Goal: Task Accomplishment & Management: Complete application form

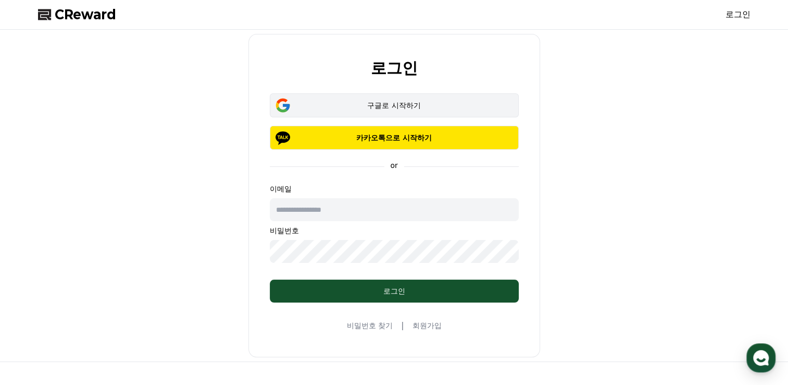
click at [470, 105] on div "구글로 시작하기" at bounding box center [394, 105] width 219 height 10
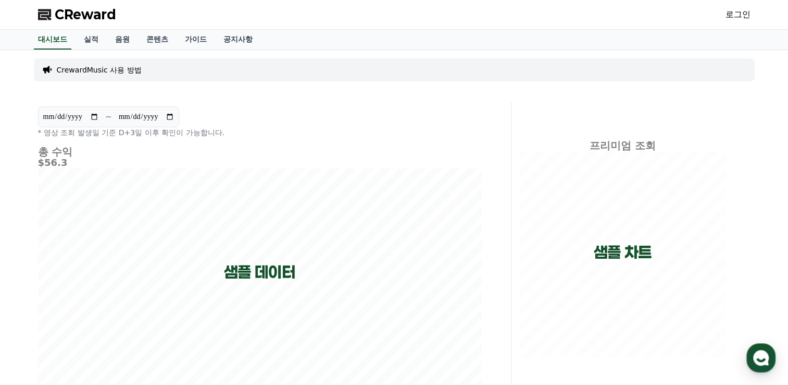
click at [732, 14] on link "로그인" at bounding box center [738, 14] width 25 height 13
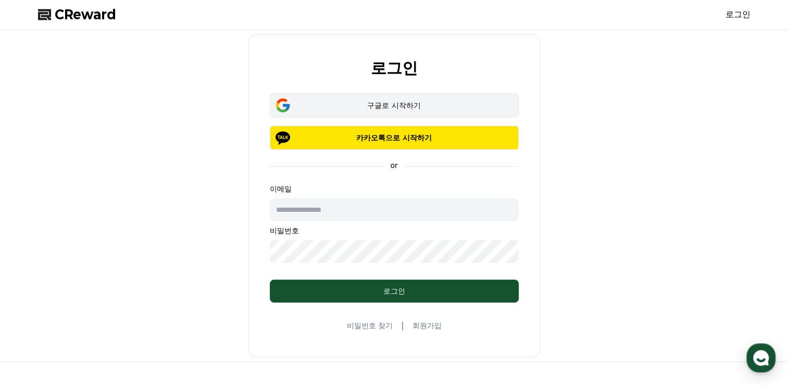
click at [434, 107] on div "구글로 시작하기" at bounding box center [394, 105] width 219 height 10
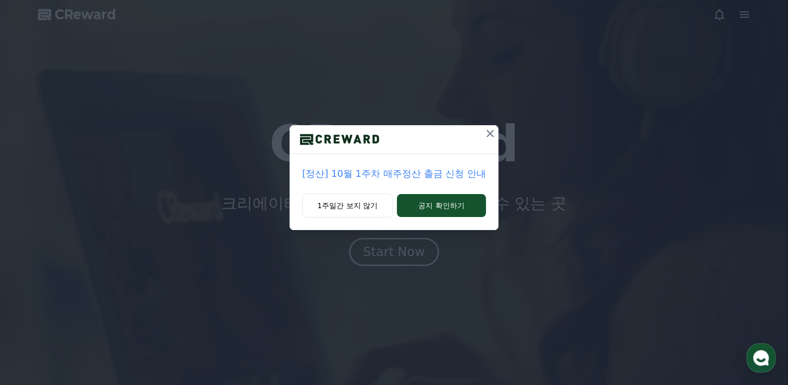
click at [446, 169] on p "[정산] 10월 1주차 매주정산 출금 신청 안내" at bounding box center [394, 173] width 184 height 15
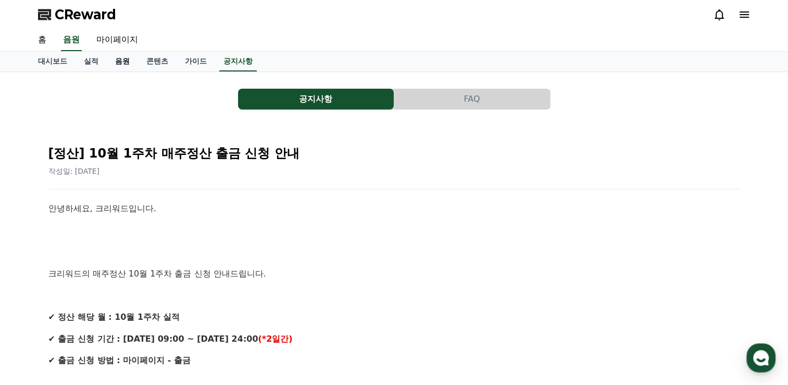
click at [111, 64] on link "음원" at bounding box center [122, 62] width 31 height 20
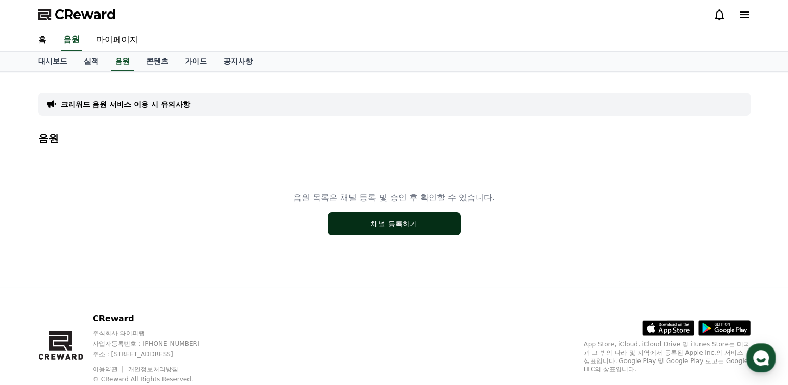
click at [437, 223] on button "채널 등록하기" at bounding box center [394, 223] width 133 height 23
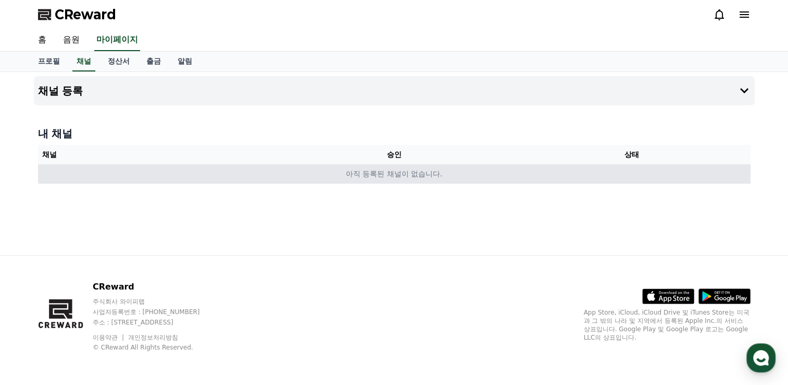
click at [296, 175] on td "아직 등록된 채널이 없습니다." at bounding box center [394, 173] width 713 height 19
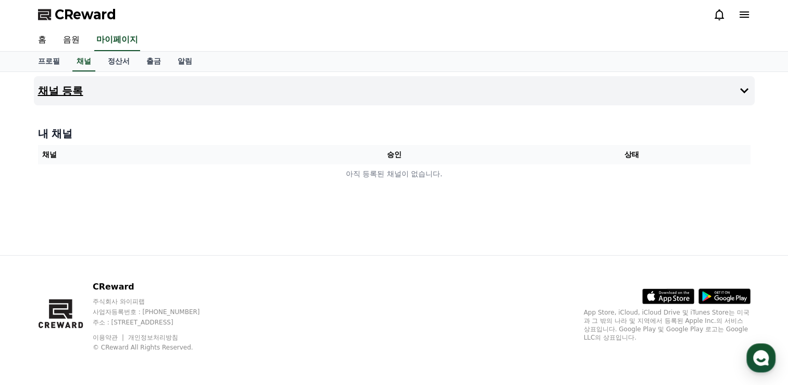
click at [740, 89] on icon at bounding box center [744, 90] width 13 height 13
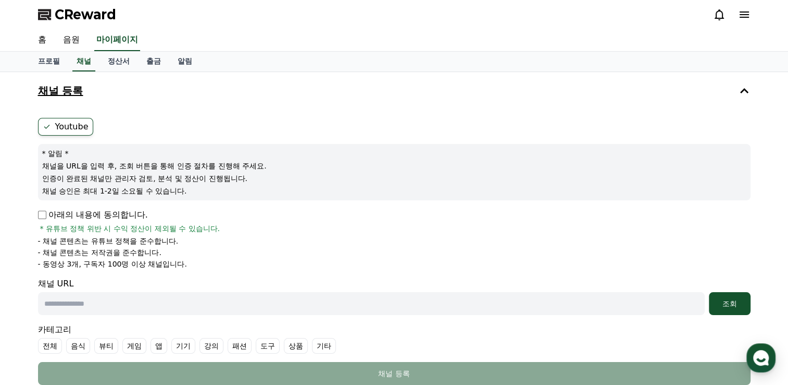
click at [91, 210] on p "아래의 내용에 동의합니다." at bounding box center [93, 214] width 110 height 13
click at [85, 302] on input "text" at bounding box center [371, 303] width 667 height 23
click at [60, 206] on form "Youtube * 알림 * 채널을 URL을 입력 후, 조회 버튼을 통해 인증 절차를 진행해 주세요. 인증이 완료된 채널만 관리자 검토, 분석 …" at bounding box center [394, 251] width 713 height 267
click at [39, 209] on p "아래의 내용에 동의합니다." at bounding box center [93, 214] width 110 height 13
click at [101, 298] on input "text" at bounding box center [371, 303] width 667 height 23
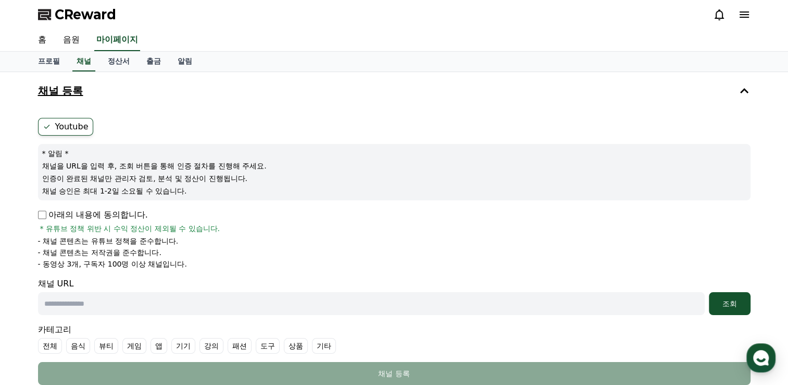
paste input "**********"
type input "**********"
click at [735, 310] on button "조회" at bounding box center [730, 303] width 42 height 23
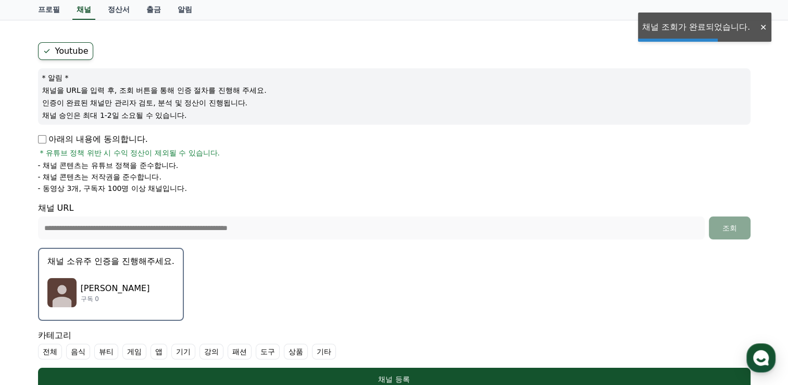
scroll to position [156, 0]
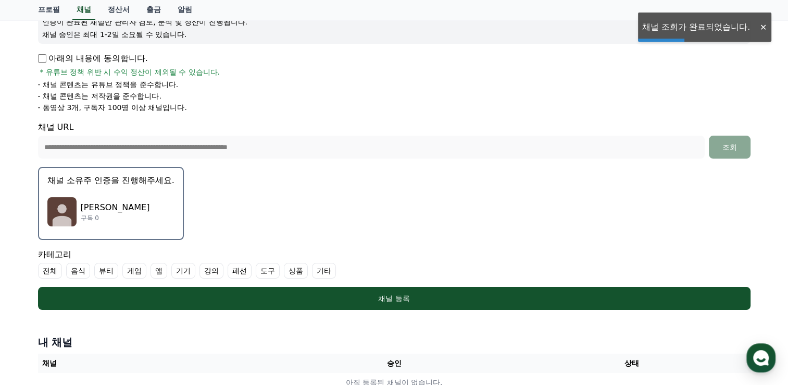
click at [90, 214] on p "구독 0" at bounding box center [115, 218] width 69 height 8
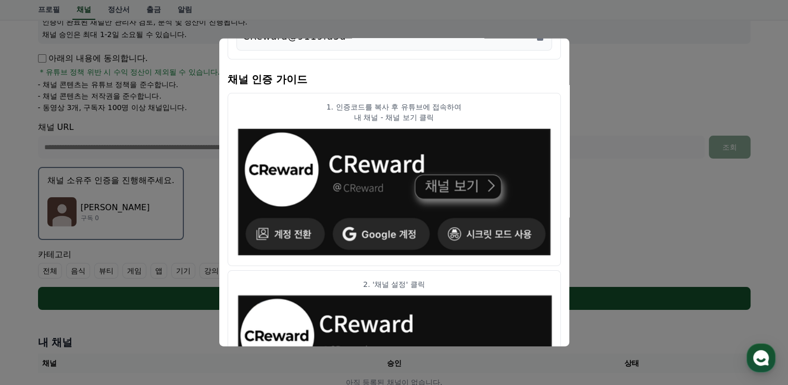
scroll to position [0, 0]
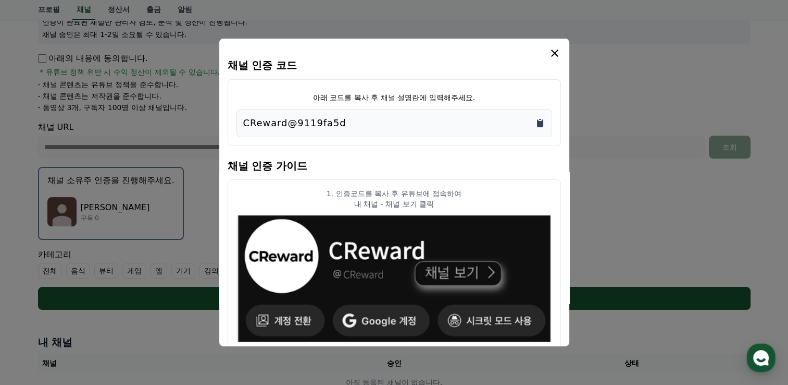
click at [539, 123] on icon "Copy to clipboard" at bounding box center [540, 123] width 6 height 8
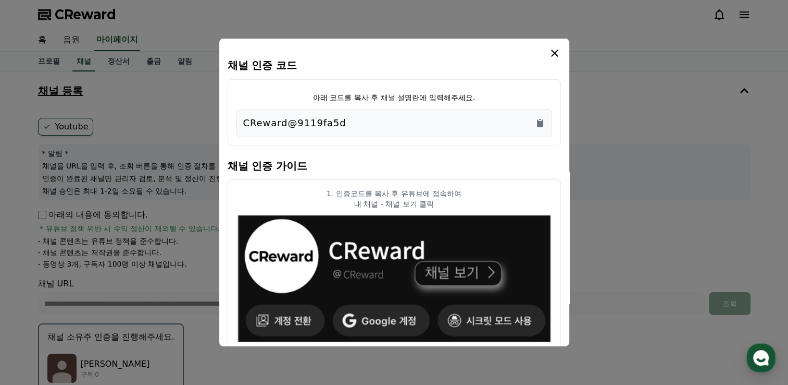
click at [555, 49] on icon "modal" at bounding box center [555, 53] width 13 height 13
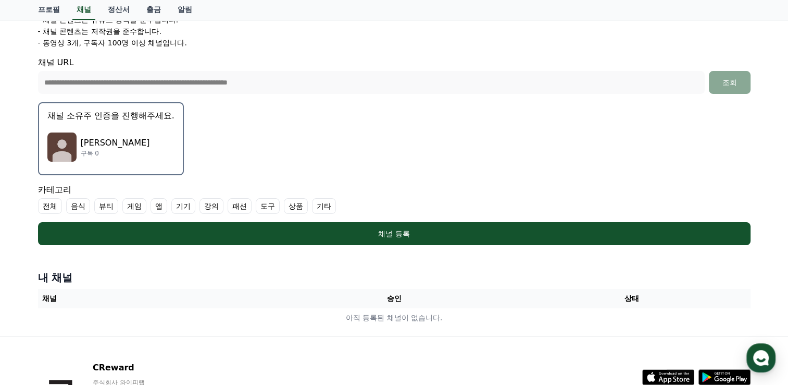
scroll to position [261, 0]
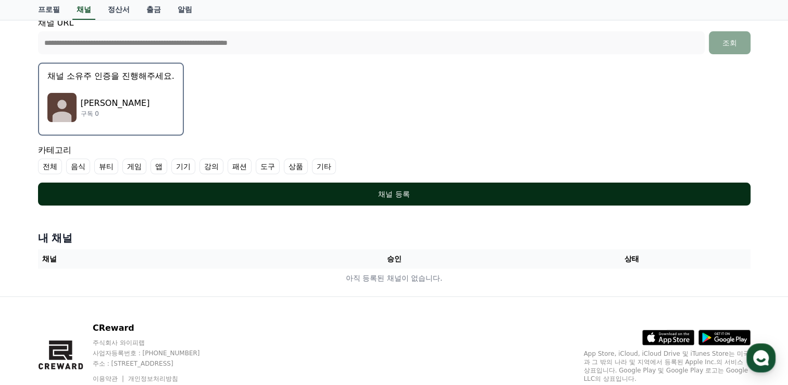
click at [448, 196] on div "채널 등록" at bounding box center [394, 194] width 671 height 10
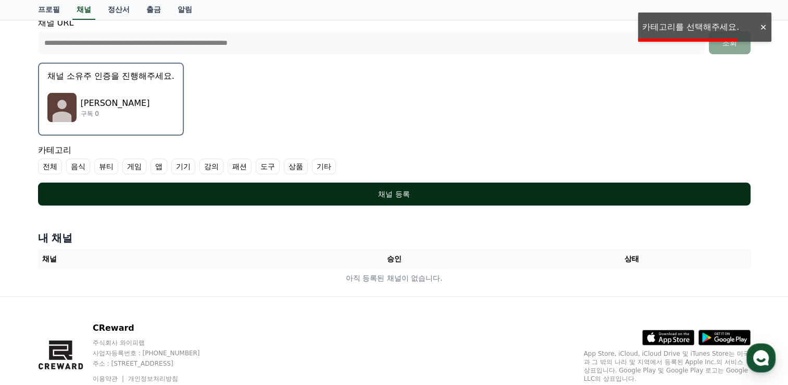
scroll to position [104, 0]
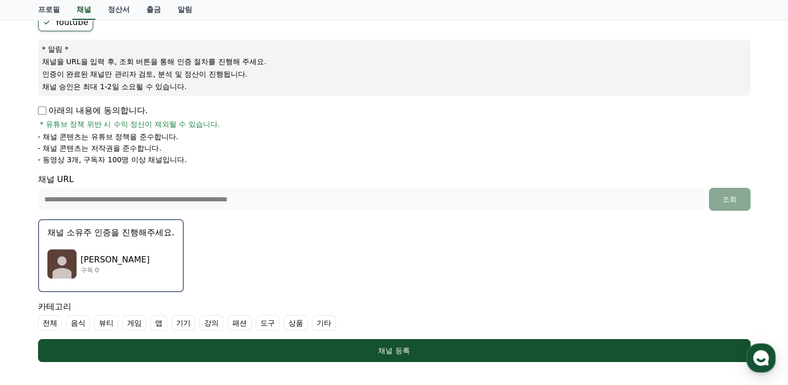
click at [316, 318] on label "기타" at bounding box center [324, 323] width 24 height 16
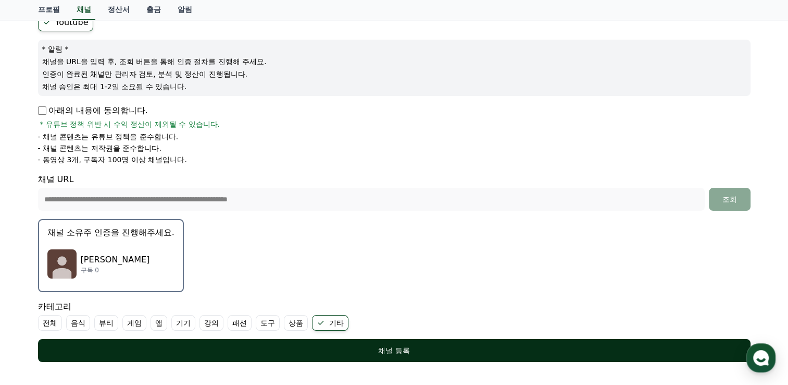
click at [323, 340] on button "채널 등록" at bounding box center [394, 350] width 713 height 23
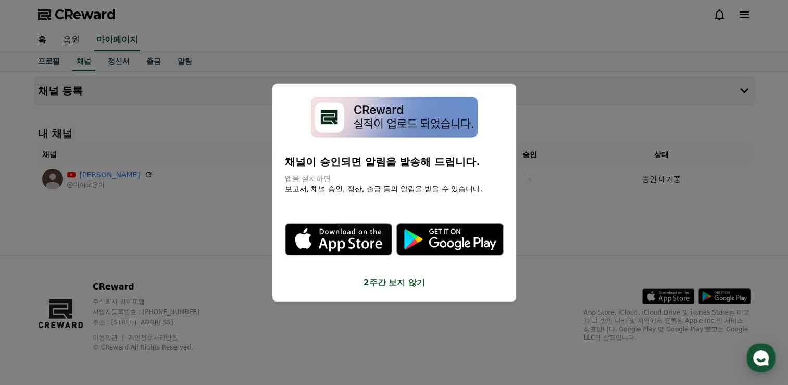
click at [402, 284] on button "2주간 보지 않기" at bounding box center [394, 282] width 219 height 13
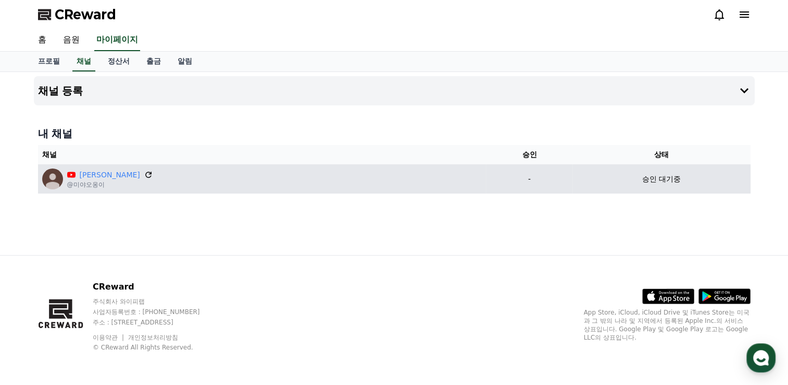
click at [145, 171] on icon at bounding box center [148, 174] width 6 height 6
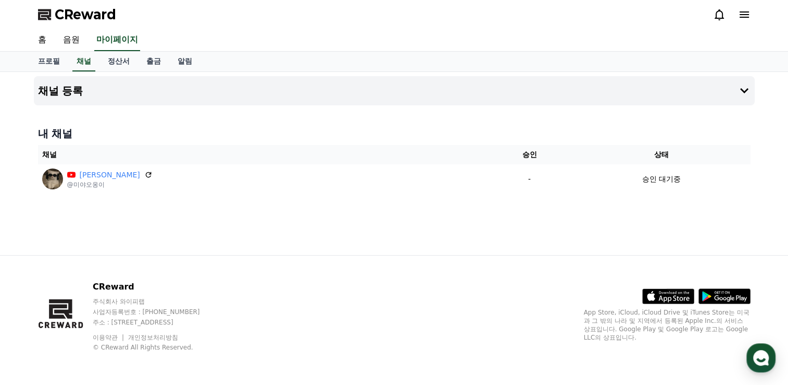
click at [755, 22] on div "CReward" at bounding box center [395, 14] width 730 height 29
click at [103, 13] on span "CReward" at bounding box center [85, 14] width 61 height 17
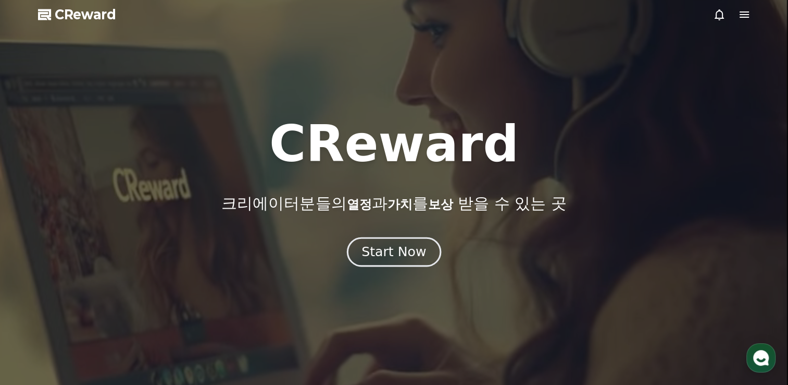
click at [377, 252] on div "Start Now" at bounding box center [394, 252] width 65 height 18
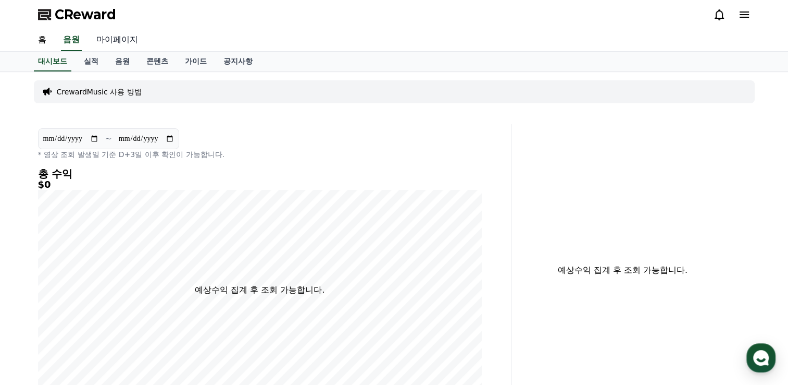
click at [118, 42] on link "마이페이지" at bounding box center [117, 40] width 58 height 22
select select "**********"
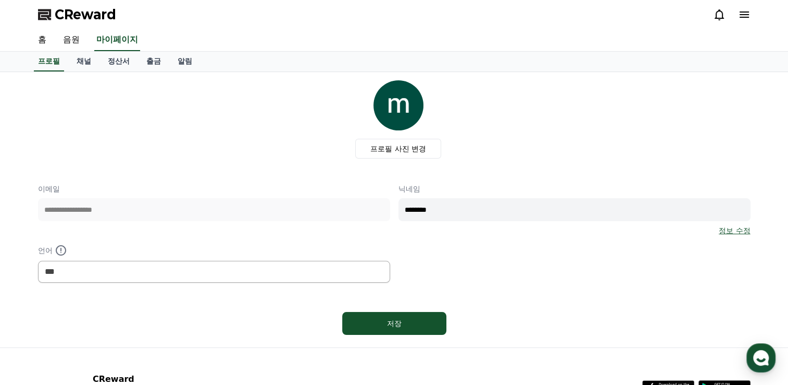
scroll to position [91, 0]
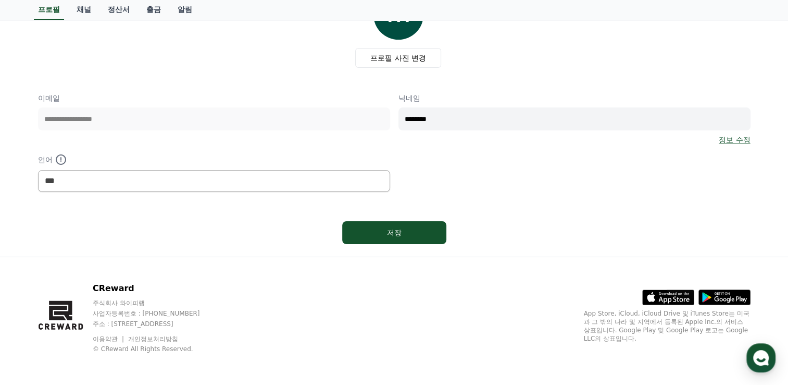
click at [485, 112] on input "********" at bounding box center [575, 118] width 352 height 23
type input "*******"
click at [364, 233] on div "저장" at bounding box center [394, 232] width 63 height 10
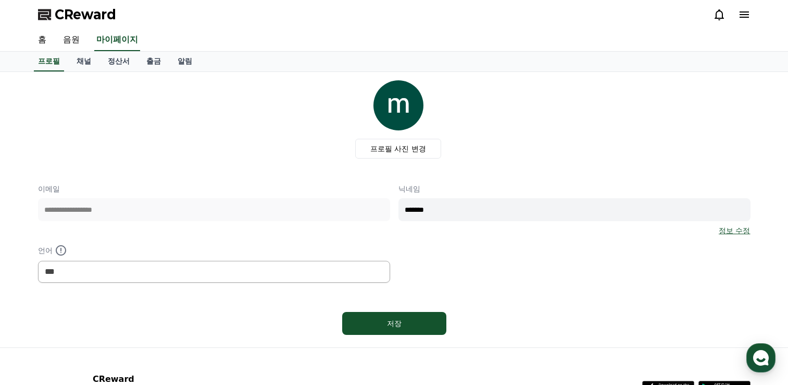
select select "**********"
click at [90, 63] on link "채널" at bounding box center [83, 62] width 31 height 20
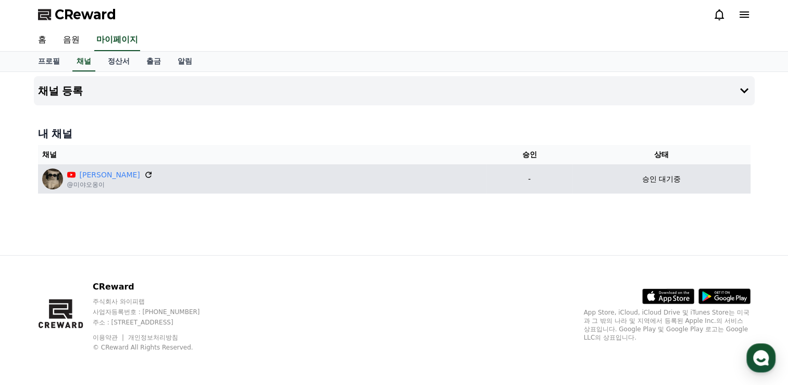
click at [145, 175] on icon at bounding box center [148, 174] width 6 height 6
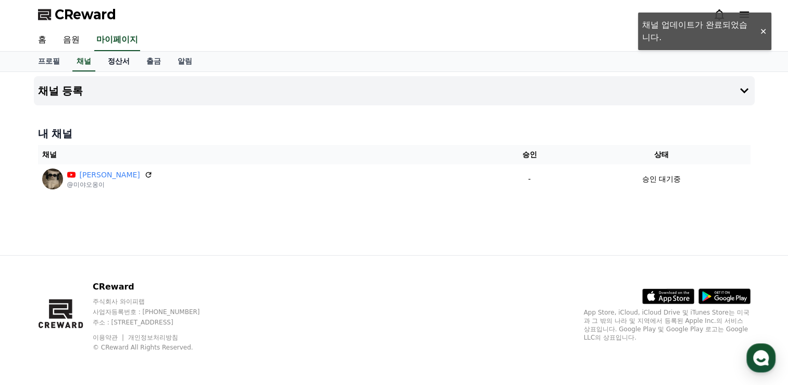
click at [109, 63] on link "정산서" at bounding box center [119, 62] width 39 height 20
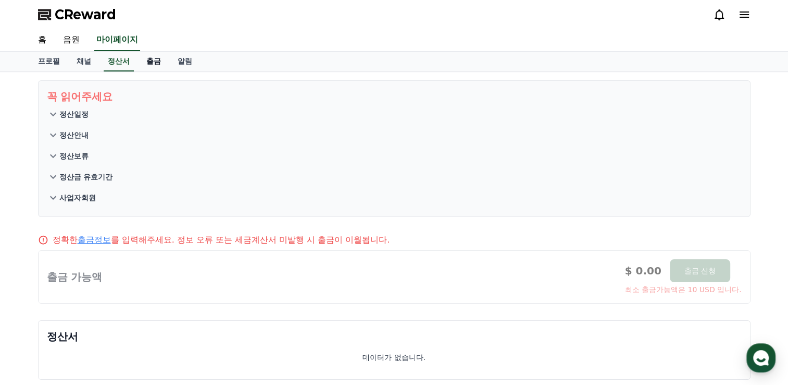
click at [145, 58] on link "출금" at bounding box center [153, 62] width 31 height 20
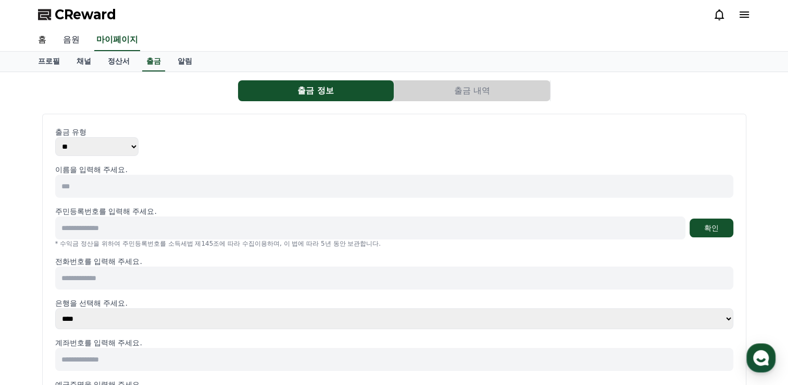
click at [64, 37] on link "음원" at bounding box center [71, 40] width 33 height 22
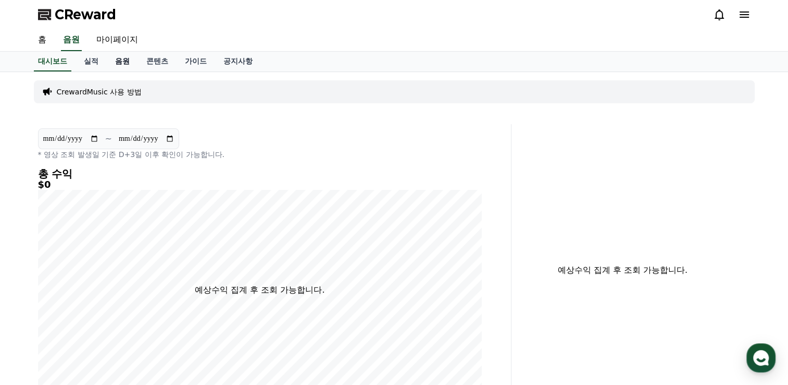
click at [117, 56] on link "음원" at bounding box center [122, 62] width 31 height 20
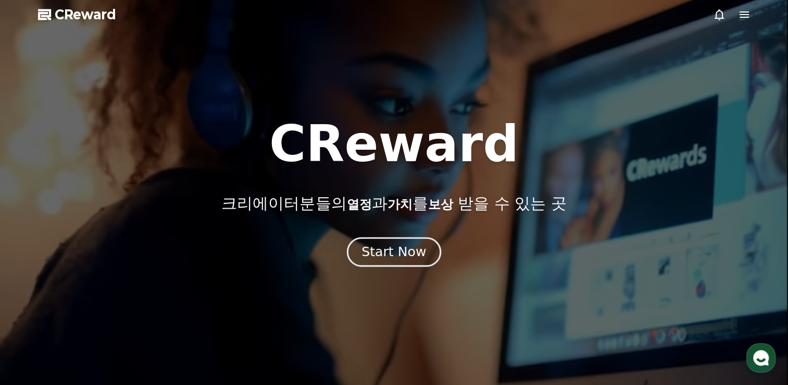
click at [386, 252] on div "Start Now" at bounding box center [394, 252] width 65 height 18
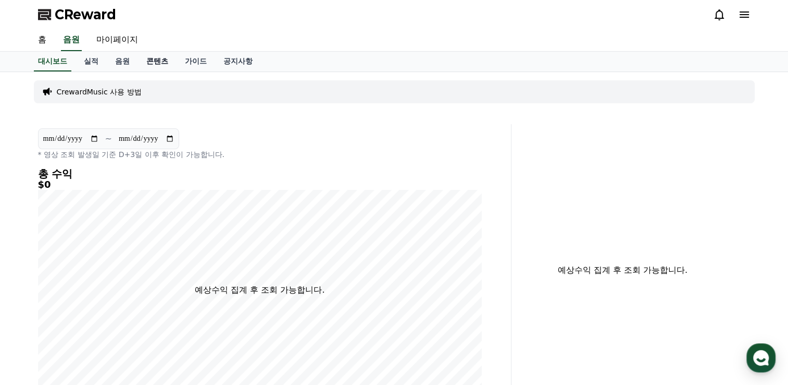
click at [175, 60] on link "콘텐츠" at bounding box center [157, 62] width 39 height 20
click at [122, 64] on link "음원" at bounding box center [122, 62] width 31 height 20
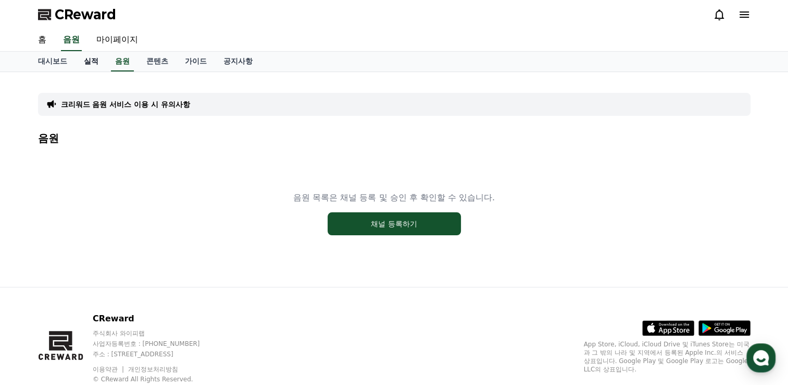
click at [95, 64] on link "실적" at bounding box center [91, 62] width 31 height 20
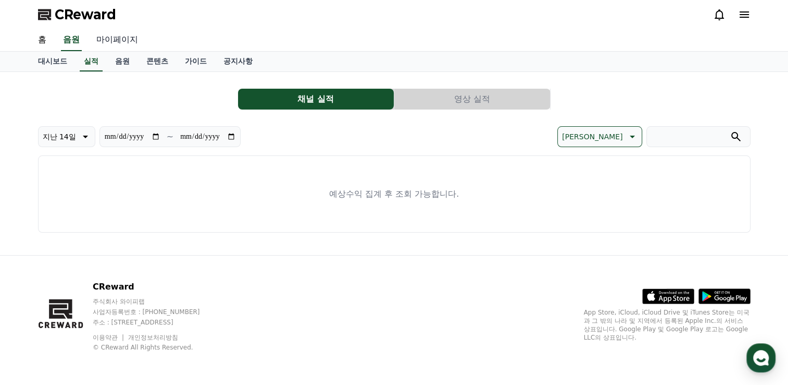
click at [125, 41] on link "마이페이지" at bounding box center [117, 40] width 58 height 22
select select "**********"
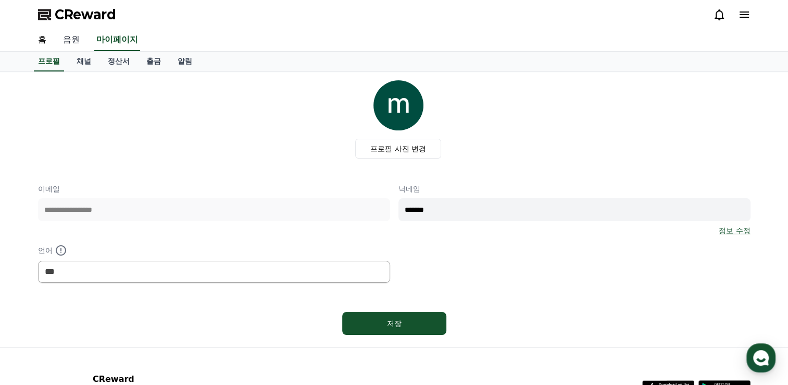
click at [76, 51] on div "**********" at bounding box center [394, 238] width 788 height 477
click at [76, 63] on link "채널" at bounding box center [83, 62] width 31 height 20
